Goal: Transaction & Acquisition: Obtain resource

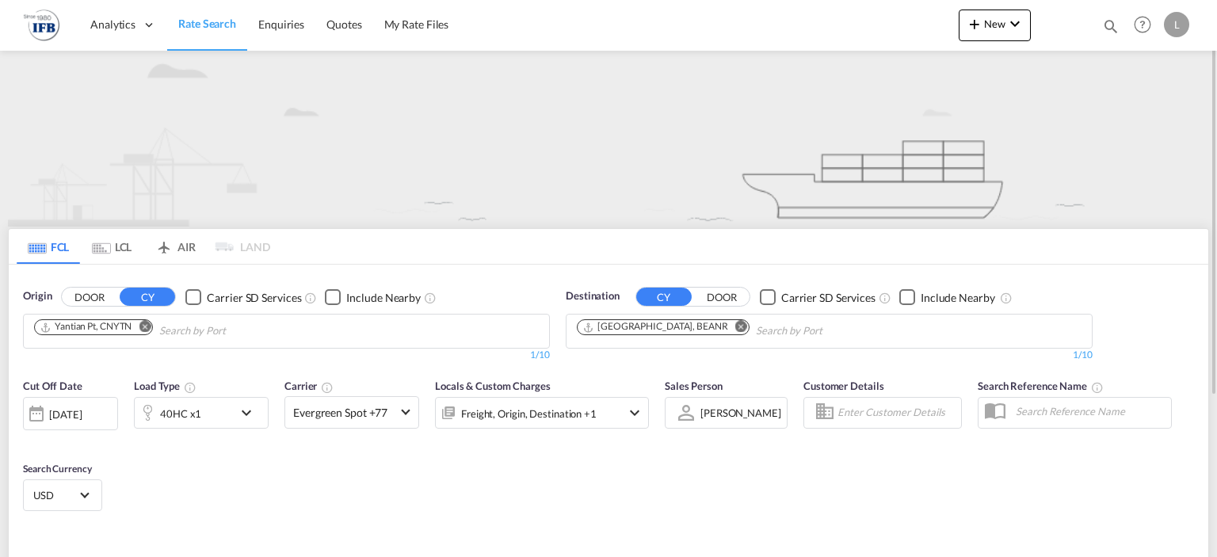
click at [147, 323] on md-icon "Remove" at bounding box center [145, 327] width 12 height 12
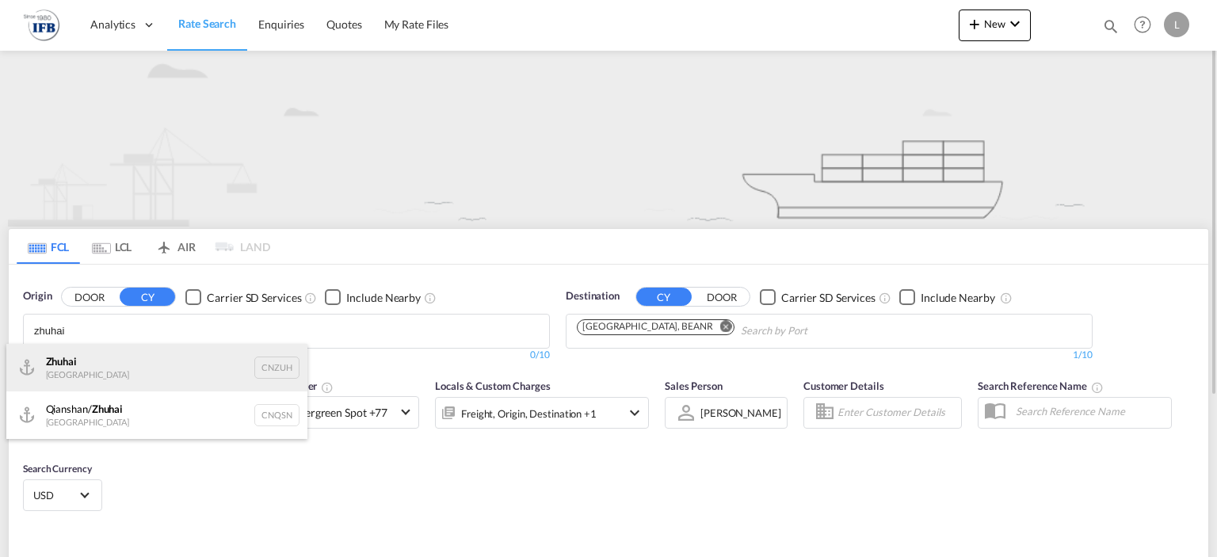
type input "zhuhai"
click at [111, 364] on div "Zhuhai [GEOGRAPHIC_DATA] CNZUH" at bounding box center [156, 368] width 301 height 48
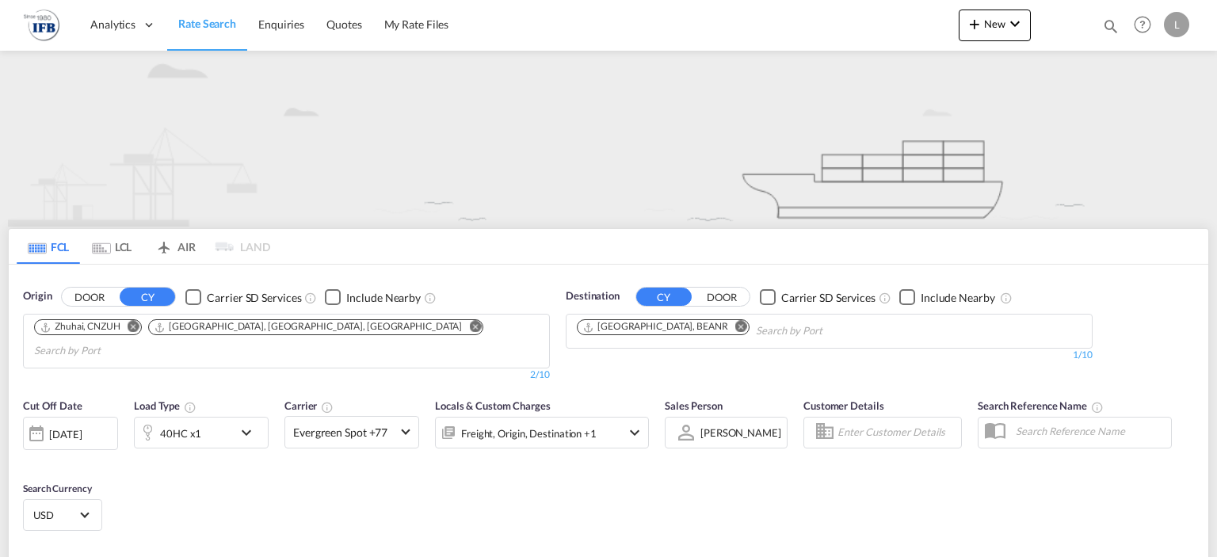
click at [469, 323] on md-icon "Remove" at bounding box center [475, 327] width 12 height 12
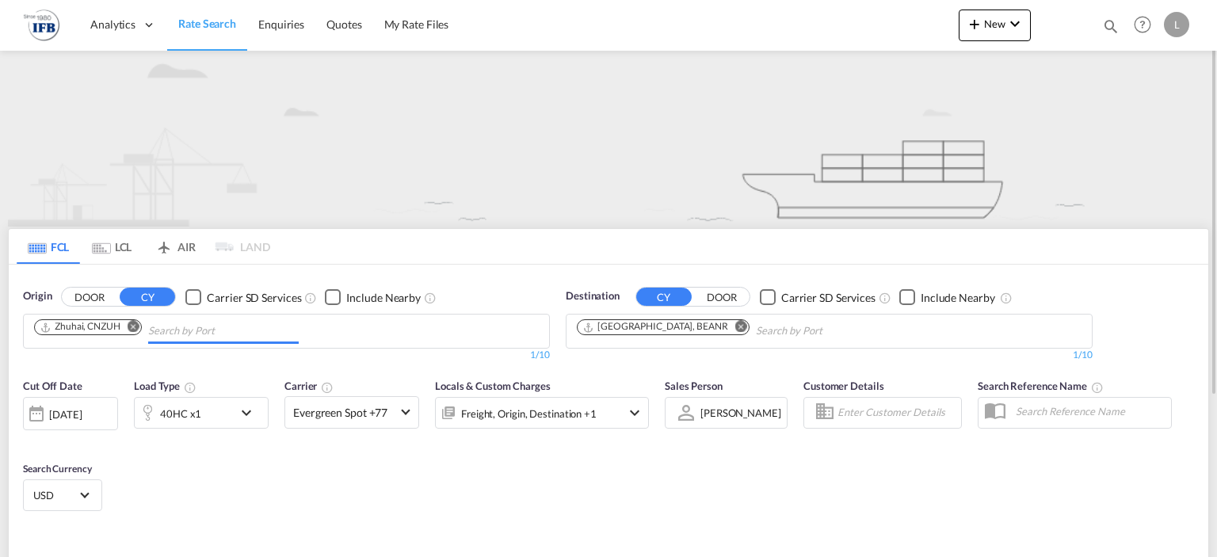
click at [244, 399] on div "40HC x1" at bounding box center [201, 413] width 135 height 32
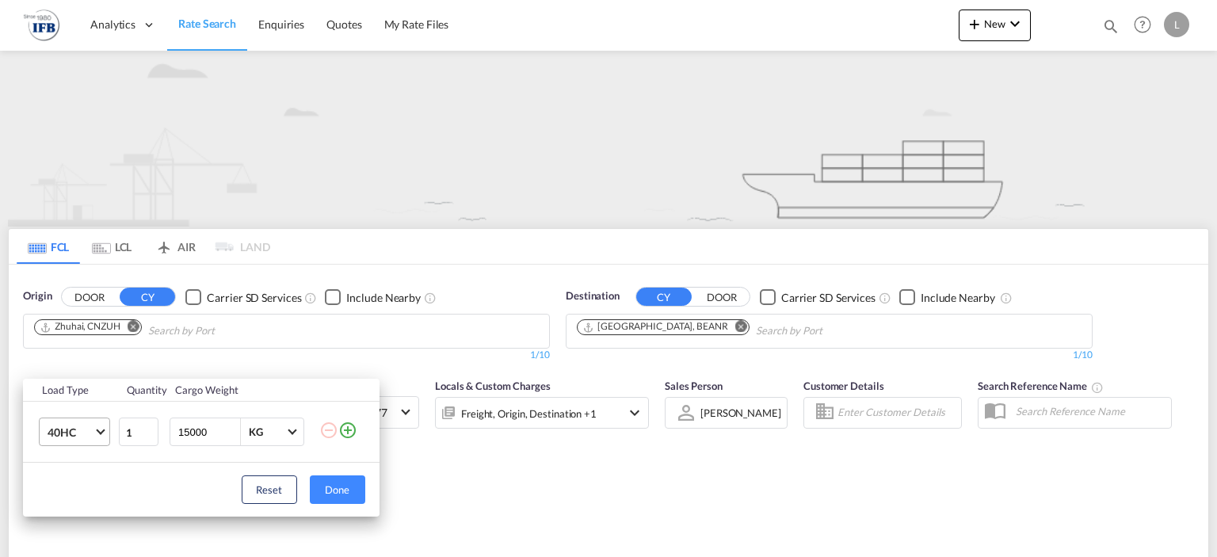
click at [60, 441] on md-select-value "40HC" at bounding box center [77, 431] width 63 height 27
click at [81, 359] on md-option "20GP" at bounding box center [88, 356] width 108 height 38
click at [336, 493] on button "Done" at bounding box center [337, 490] width 55 height 29
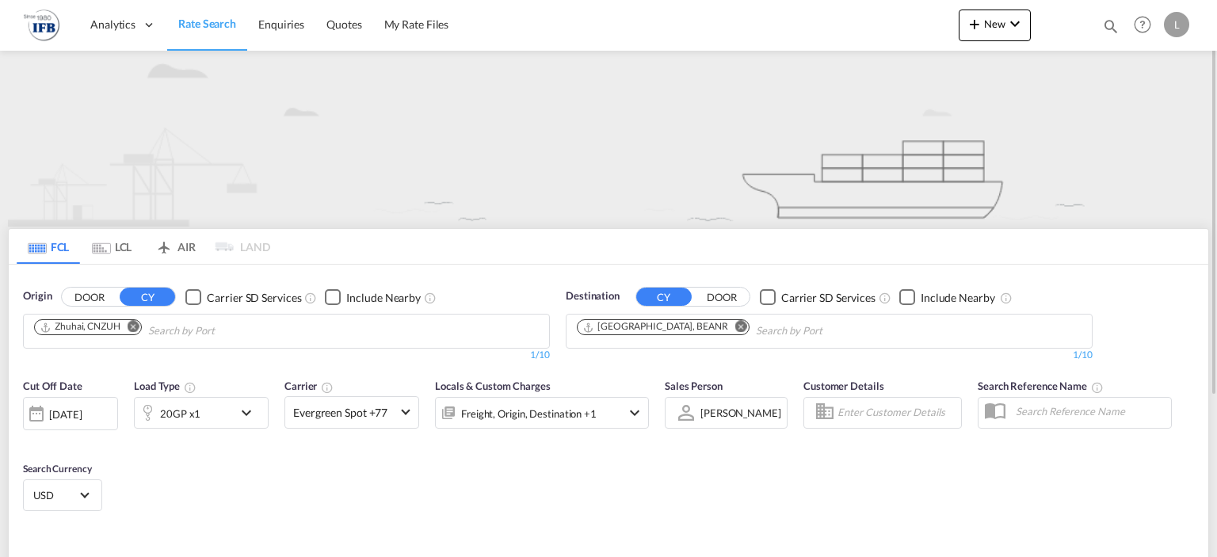
click at [415, 481] on div "Cut Off Date [DATE] [DATE] Load Type 20GP x1 Carrier Evergreen Spot +77 Online …" at bounding box center [609, 447] width 1200 height 155
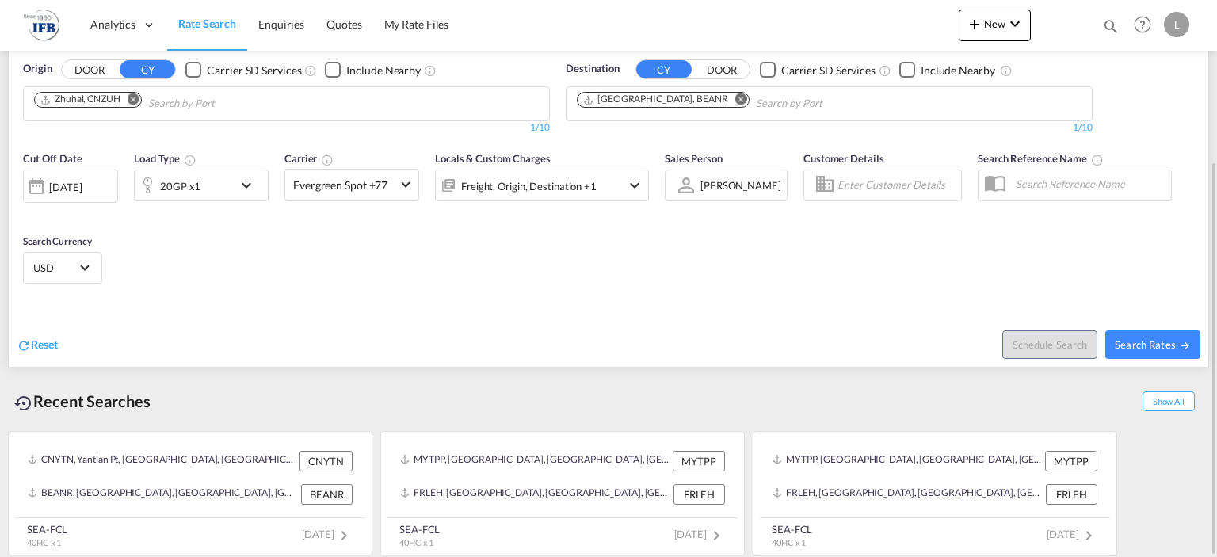
click at [89, 177] on div "[DATE]" at bounding box center [70, 186] width 95 height 33
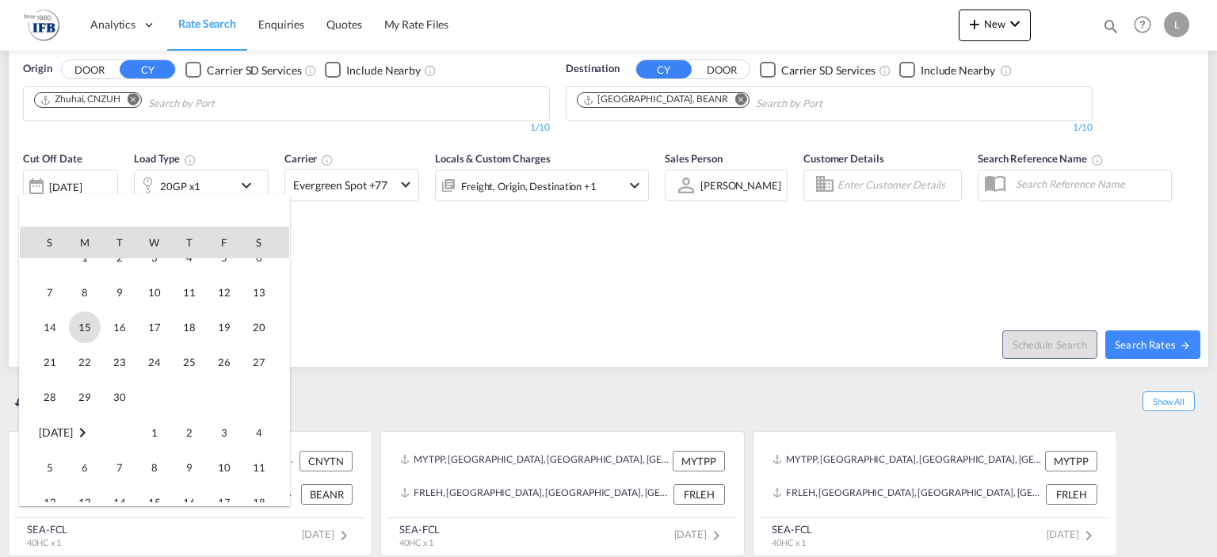
scroll to position [762, 0]
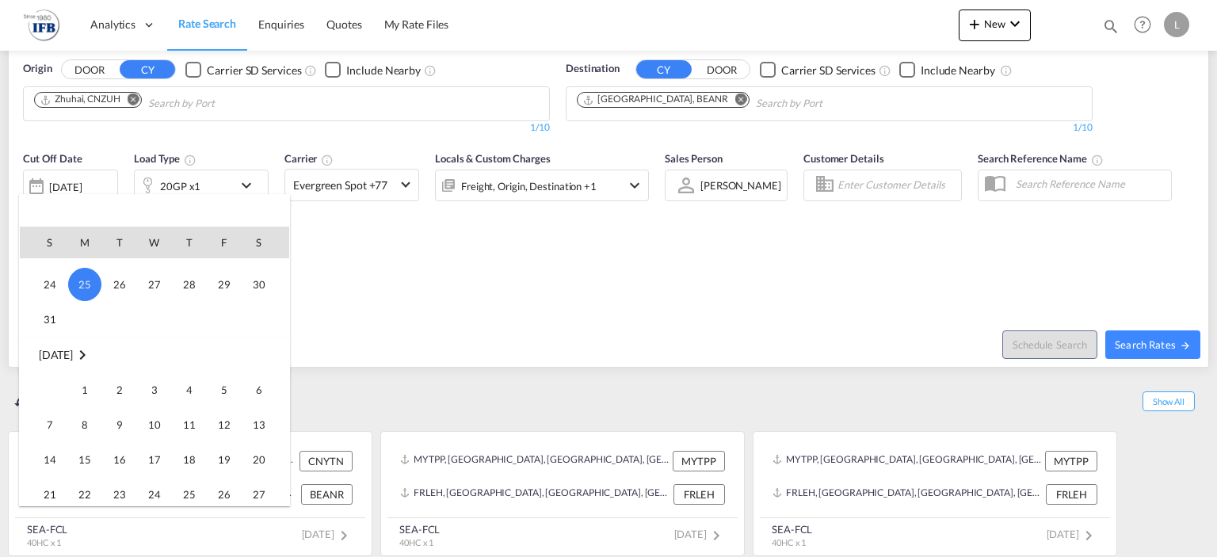
click at [79, 373] on td "1" at bounding box center [84, 390] width 35 height 35
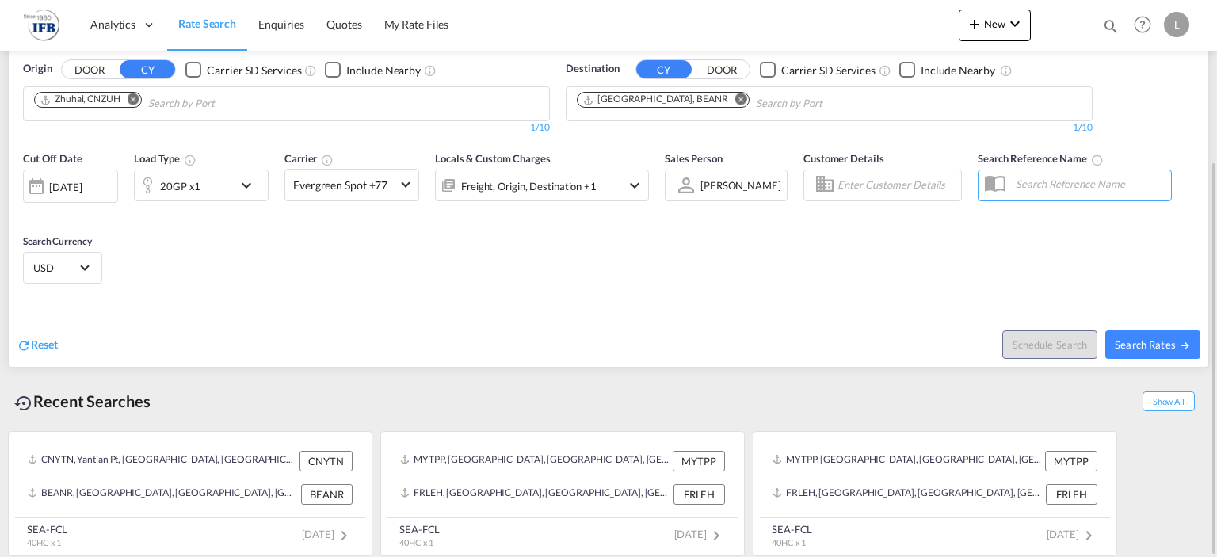
click at [153, 170] on div at bounding box center [147, 186] width 25 height 32
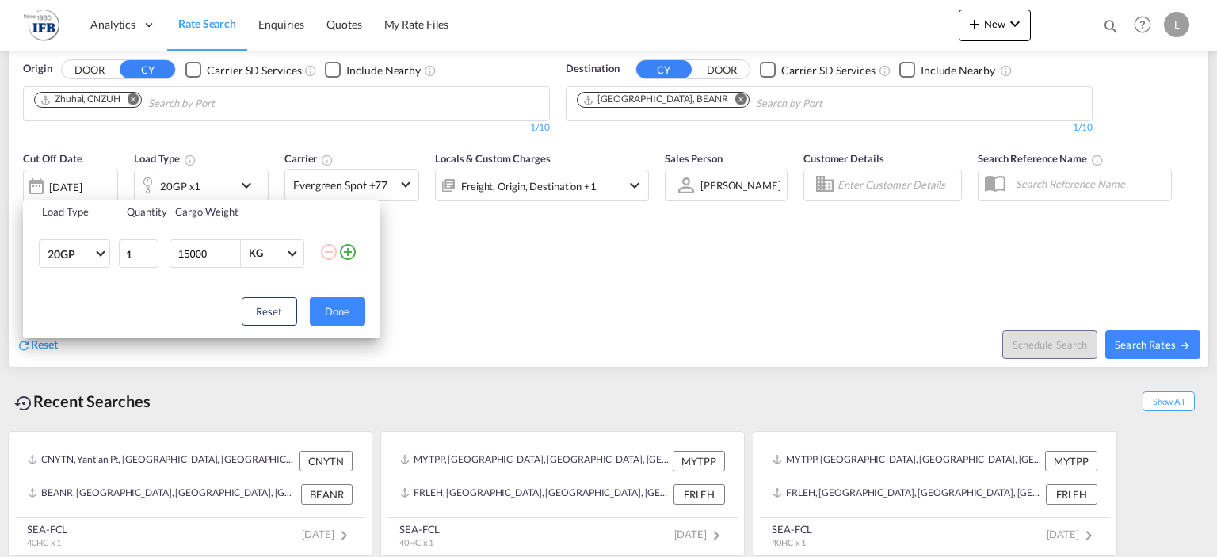
click at [441, 316] on div "Load Type Quantity Cargo Weight 20GP 20GP 40GP 40HC 45HC 20RE 40RE 40HR 20OT 40…" at bounding box center [608, 278] width 1217 height 557
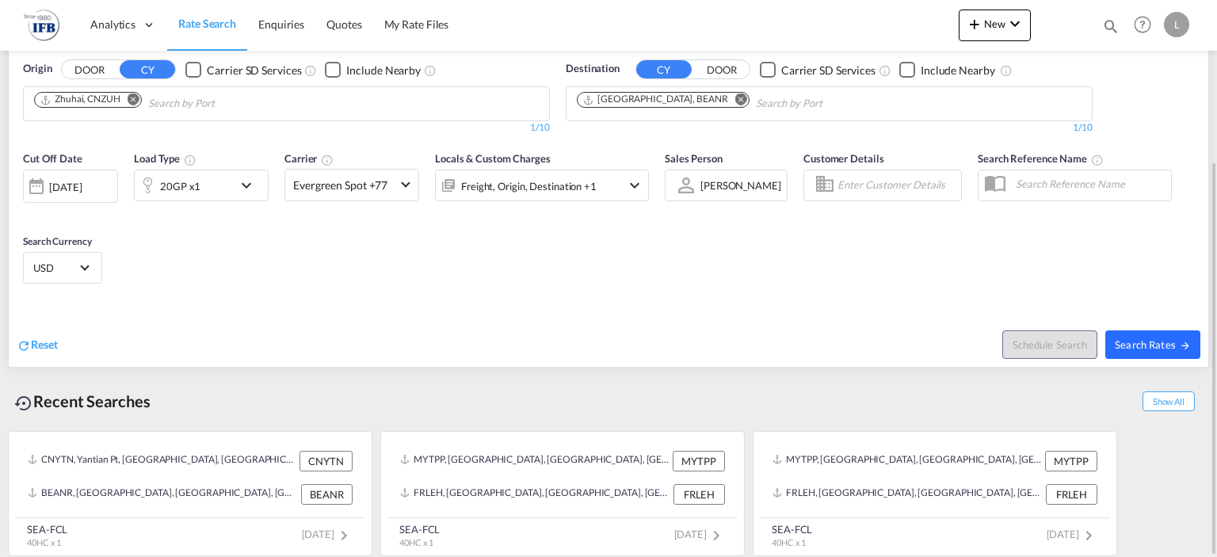
click at [1154, 344] on span "Search Rates" at bounding box center [1153, 344] width 76 height 13
type input "CNZUH to BEANR / [DATE]"
